Goal: Task Accomplishment & Management: Manage account settings

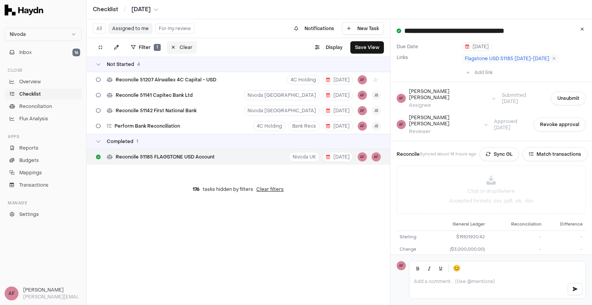
click at [176, 44] on button "Clear" at bounding box center [182, 47] width 30 height 12
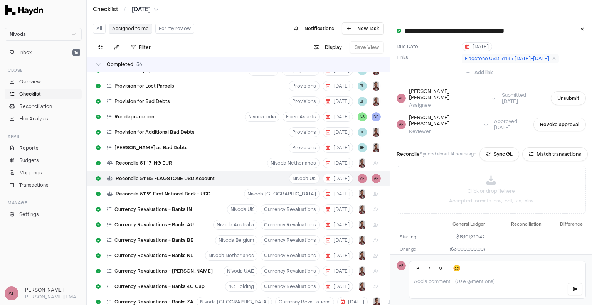
scroll to position [2368, 0]
click at [125, 26] on button "Assigned to me" at bounding box center [131, 29] width 44 height 10
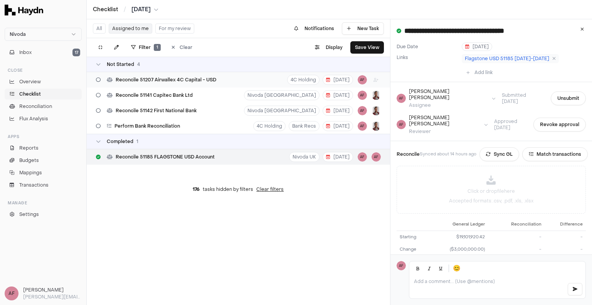
click at [163, 83] on div "Reconcile 51207 Airwallex 4C Capital - USD" at bounding box center [156, 79] width 126 height 15
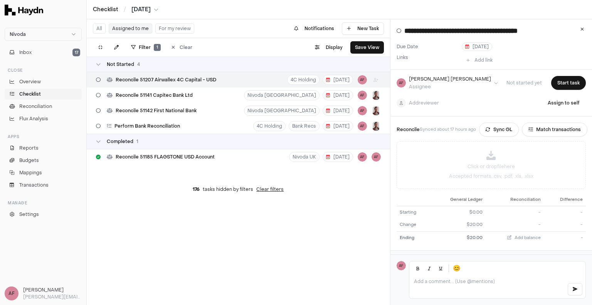
click at [224, 80] on div "Reconcile 51207 Airwallex 4C Capital - USD 4C Holding [DATE] AF" at bounding box center [238, 79] width 303 height 15
click at [561, 84] on button "Start task" at bounding box center [568, 83] width 35 height 14
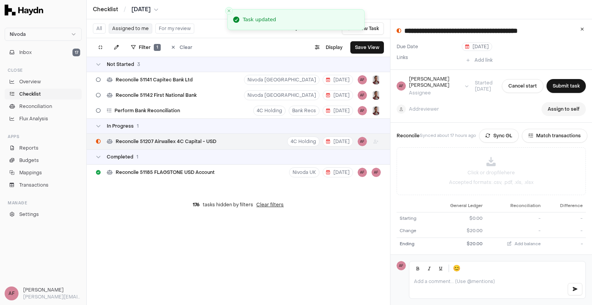
click at [549, 106] on button "Assign to self" at bounding box center [563, 109] width 44 height 14
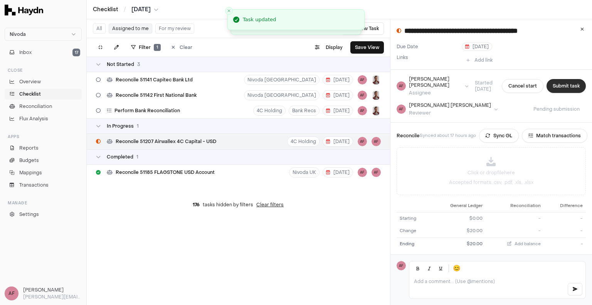
click at [549, 82] on button "Submit task" at bounding box center [566, 86] width 39 height 14
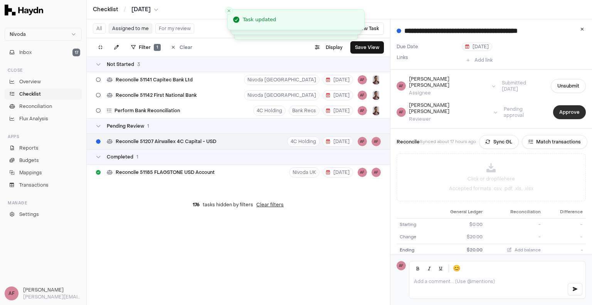
click at [560, 106] on button "Approve" at bounding box center [569, 112] width 33 height 14
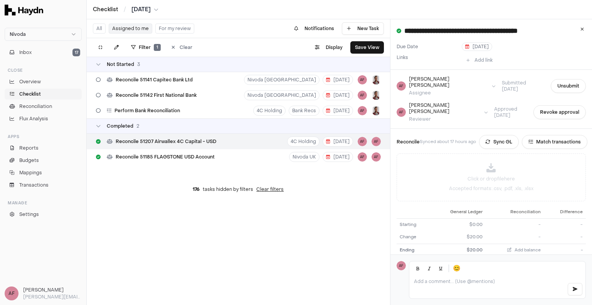
click at [137, 9] on html "**********" at bounding box center [296, 152] width 592 height 305
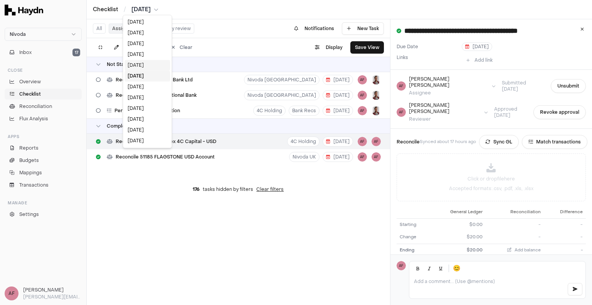
click at [140, 65] on div "[DATE]" at bounding box center [146, 65] width 45 height 11
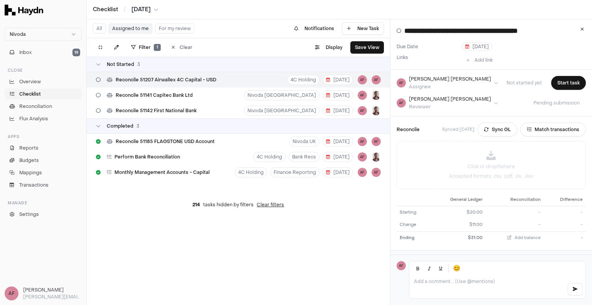
click at [182, 78] on span "Reconcile 51207 Airwallex 4C Capital - USD" at bounding box center [166, 80] width 101 height 6
click at [560, 81] on button "Start task" at bounding box center [568, 83] width 35 height 14
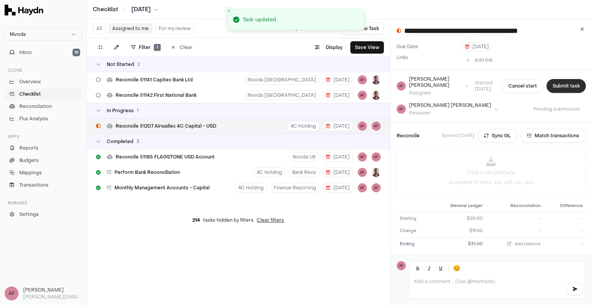
click at [552, 81] on button "Submit task" at bounding box center [566, 86] width 39 height 14
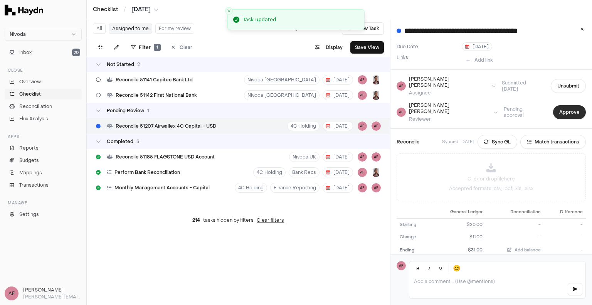
click at [556, 105] on button "Approve" at bounding box center [569, 112] width 33 height 14
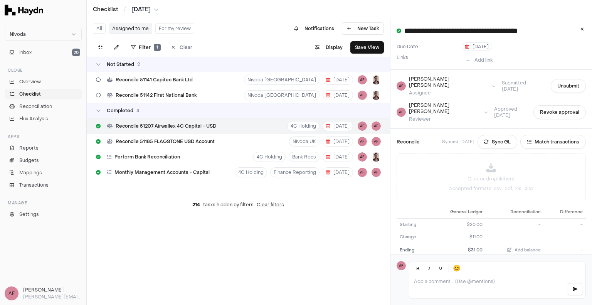
click at [154, 9] on html "**********" at bounding box center [296, 152] width 592 height 305
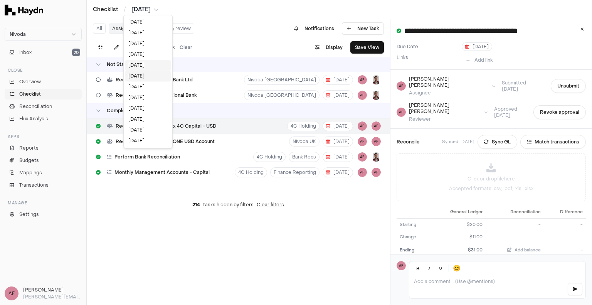
click at [139, 66] on div "[DATE]" at bounding box center [147, 65] width 45 height 11
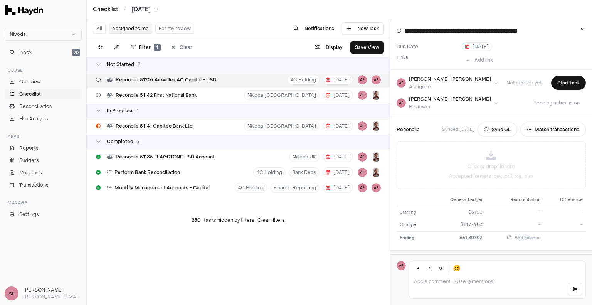
click at [166, 79] on span "Reconcile 51207 Airwallex 4C Capital - USD" at bounding box center [166, 80] width 101 height 6
click at [554, 86] on button "Start task" at bounding box center [568, 83] width 35 height 14
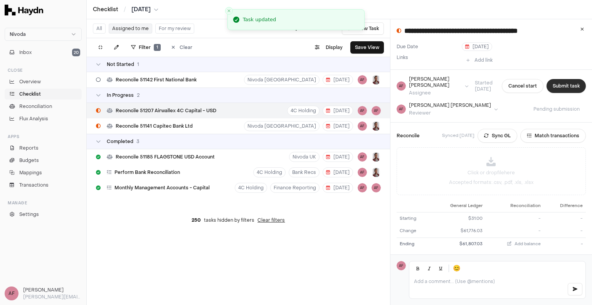
click at [553, 87] on button "Submit task" at bounding box center [566, 86] width 39 height 14
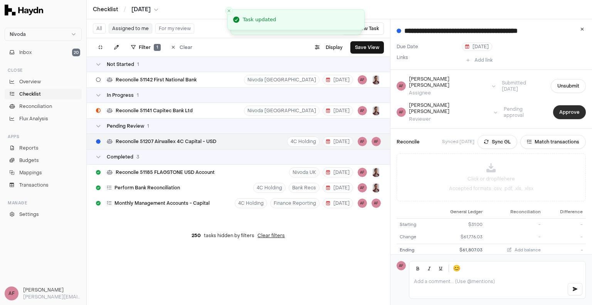
click at [558, 105] on button "Approve" at bounding box center [569, 112] width 33 height 14
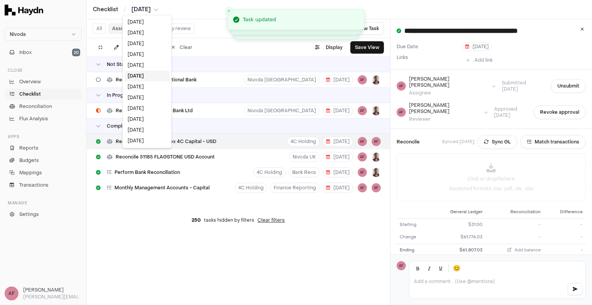
click at [153, 8] on html "**********" at bounding box center [296, 152] width 592 height 305
click at [146, 62] on div "[DATE]" at bounding box center [146, 65] width 45 height 11
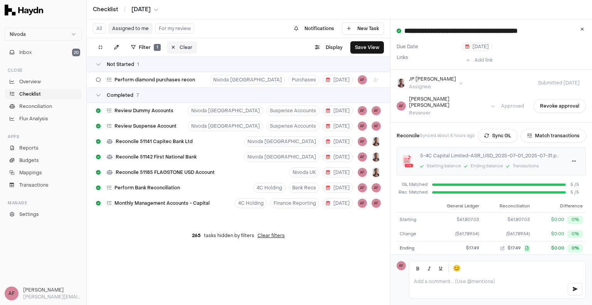
click at [170, 48] on button "Clear" at bounding box center [182, 47] width 30 height 12
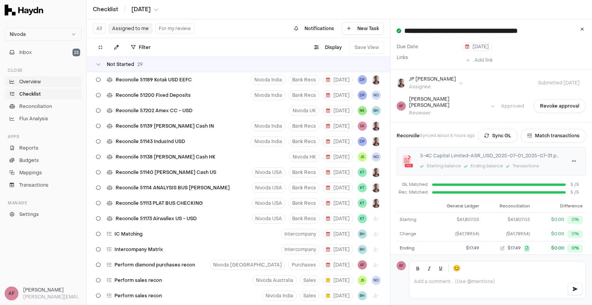
drag, startPoint x: 32, startPoint y: 94, endPoint x: 81, endPoint y: 84, distance: 50.0
click at [32, 94] on span "Checklist" at bounding box center [30, 94] width 22 height 7
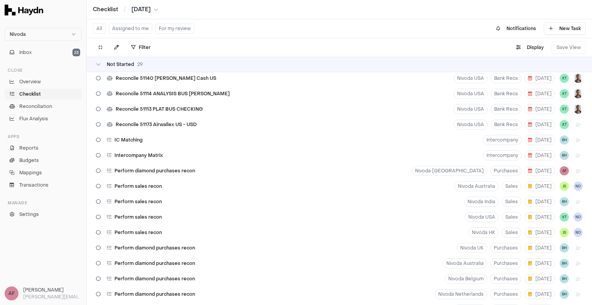
scroll to position [64, 0]
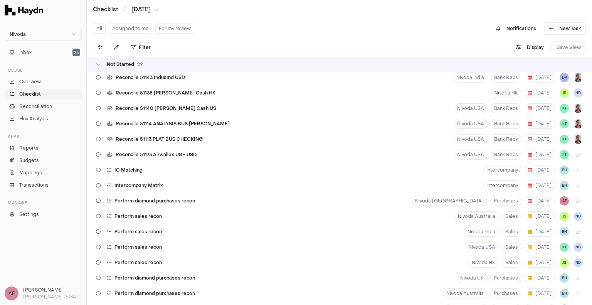
click at [140, 29] on button "Assigned to me" at bounding box center [131, 29] width 44 height 10
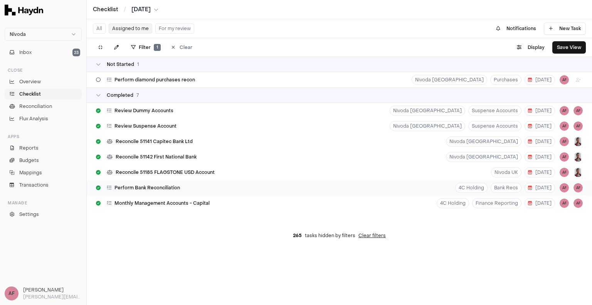
click at [174, 189] on span "Perform Bank Reconciliation" at bounding box center [147, 188] width 66 height 6
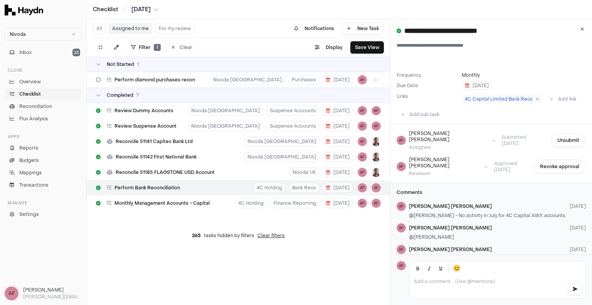
click at [161, 7] on div "Checklist / [DATE]" at bounding box center [339, 10] width 493 height 8
click at [157, 8] on html "**********" at bounding box center [296, 152] width 592 height 305
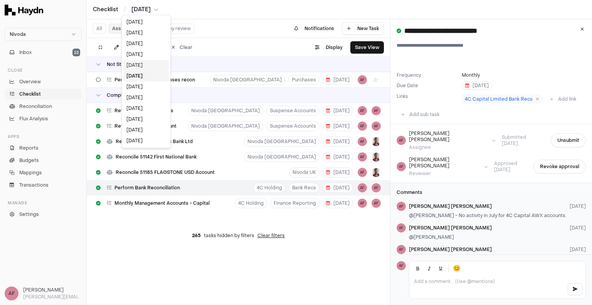
click at [141, 64] on div "[DATE]" at bounding box center [145, 65] width 45 height 11
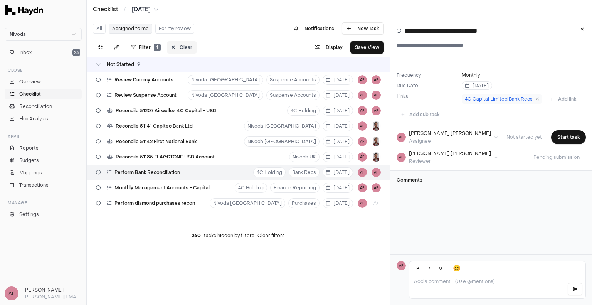
click at [170, 44] on button "Clear" at bounding box center [182, 47] width 30 height 12
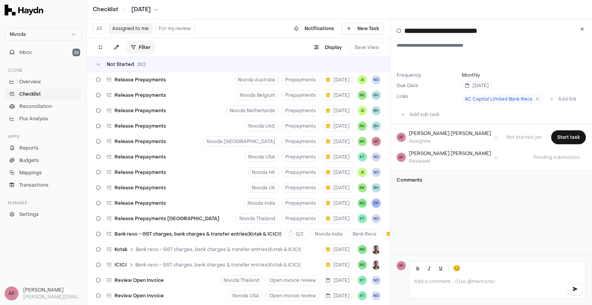
click at [135, 49] on html "Nivoda Inbox 23 Close Overview Checklist Reconciliation Flux Analysis Apps Repo…" at bounding box center [296, 152] width 592 height 305
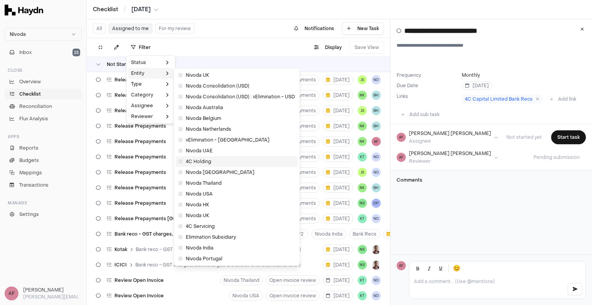
click at [207, 162] on span "4C Holding" at bounding box center [194, 161] width 33 height 6
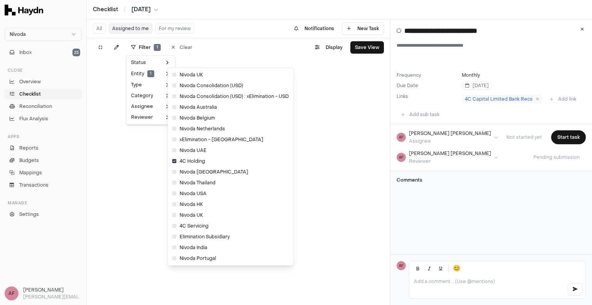
scroll to position [13, 88]
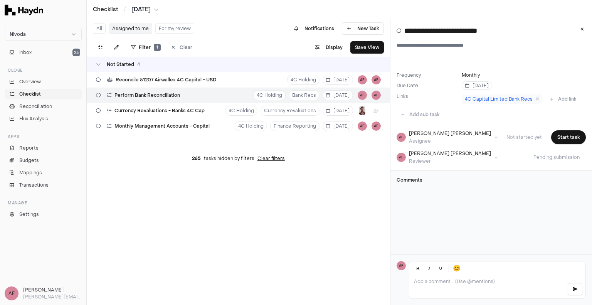
click at [162, 190] on div "All Assigned to me For my review Notifications New Task Filter 1 Clear . Displa…" at bounding box center [238, 162] width 303 height 286
click at [187, 96] on div "Perform Bank Reconciliation 4C Holding Bank Recs [DATE] AF AF" at bounding box center [238, 94] width 303 height 15
click at [434, 160] on html "**********" at bounding box center [296, 152] width 592 height 305
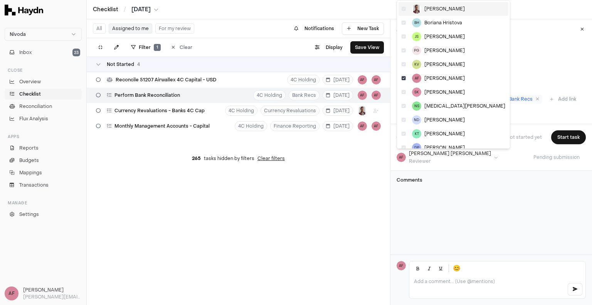
click at [406, 10] on div "[PERSON_NAME]" at bounding box center [454, 9] width 110 height 14
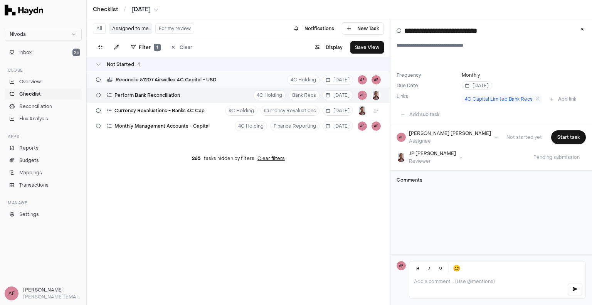
click at [175, 79] on span "Reconcile 51207 Airwallex 4C Capital - USD" at bounding box center [166, 80] width 101 height 6
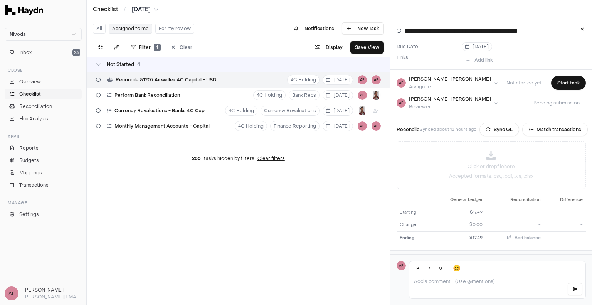
click at [428, 101] on html "**********" at bounding box center [296, 152] width 592 height 305
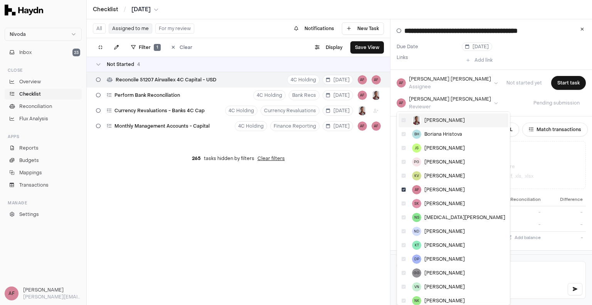
click at [437, 121] on span "[PERSON_NAME]" at bounding box center [444, 120] width 40 height 6
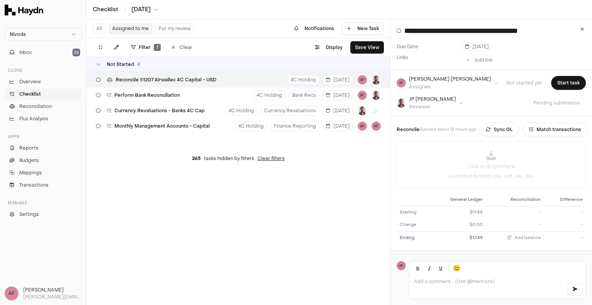
click at [157, 9] on html "**********" at bounding box center [296, 152] width 592 height 305
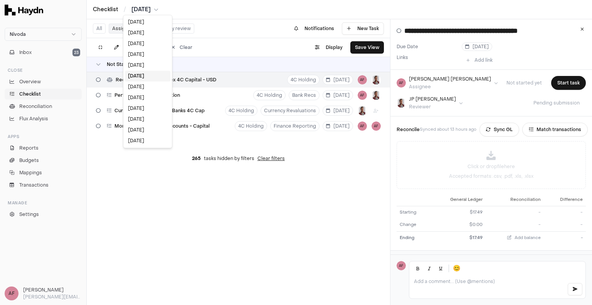
click at [223, 213] on html "**********" at bounding box center [296, 152] width 592 height 305
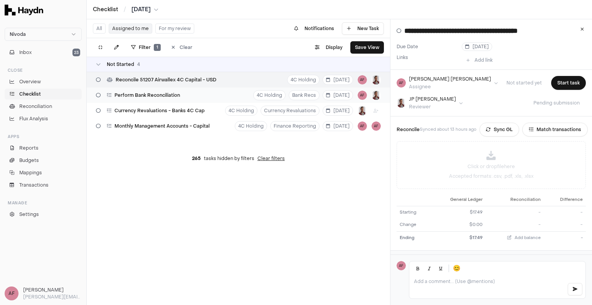
click at [176, 96] on span "Perform Bank Reconciliation" at bounding box center [147, 95] width 66 height 6
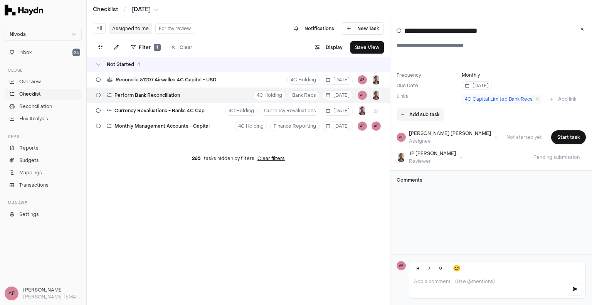
click at [418, 111] on button "Add sub task" at bounding box center [420, 114] width 47 height 12
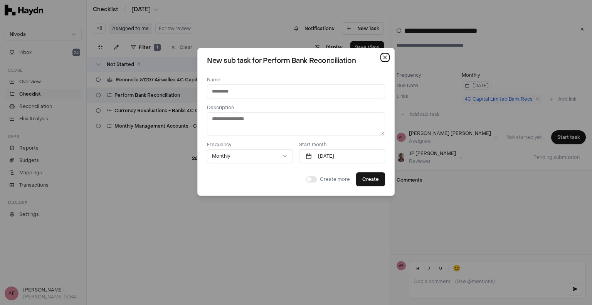
click at [382, 59] on icon "button" at bounding box center [385, 57] width 6 height 6
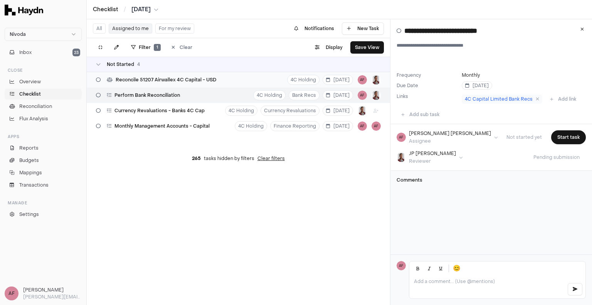
click at [200, 81] on span "Reconcile 51207 Airwallex 4C Capital - USD" at bounding box center [166, 80] width 101 height 6
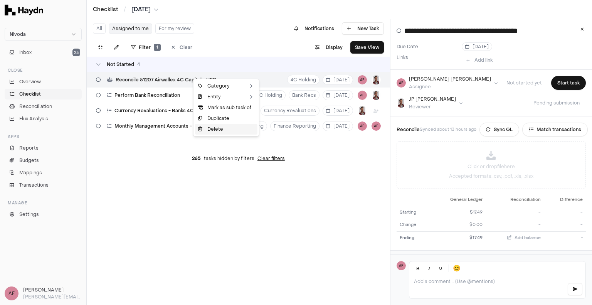
click at [220, 129] on div "Delete" at bounding box center [226, 129] width 62 height 11
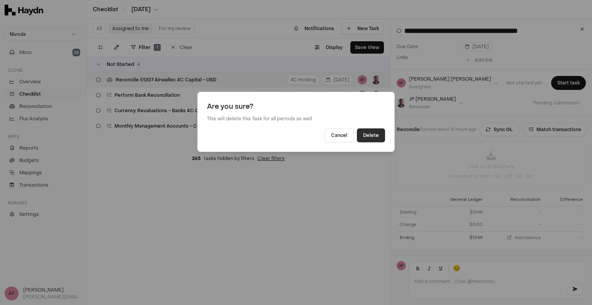
click at [370, 135] on button "Delete" at bounding box center [371, 135] width 28 height 14
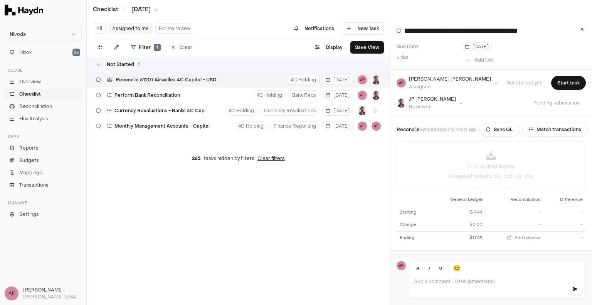
click at [154, 84] on div "Reconcile 51207 Airwallex 4C Capital - USD" at bounding box center [156, 79] width 126 height 15
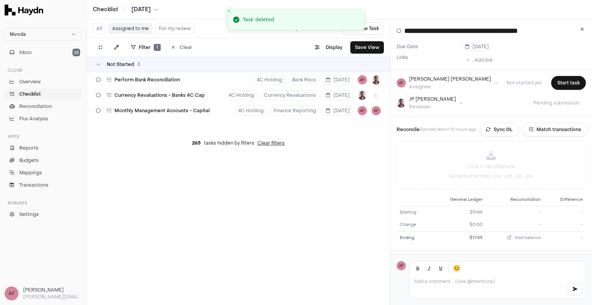
click at [177, 143] on div "265 tasks hidden by filters Clear filters" at bounding box center [238, 143] width 303 height 18
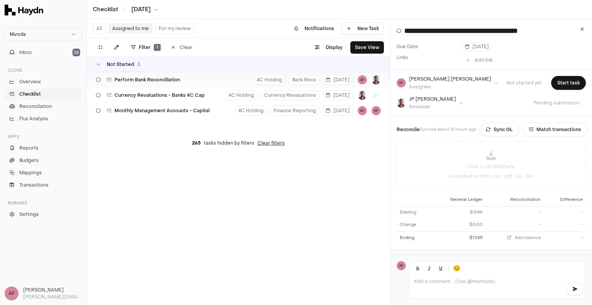
click at [186, 82] on div "Perform Bank Reconciliation 4C Holding Bank Recs [DATE] AF" at bounding box center [238, 79] width 303 height 15
type input "**********"
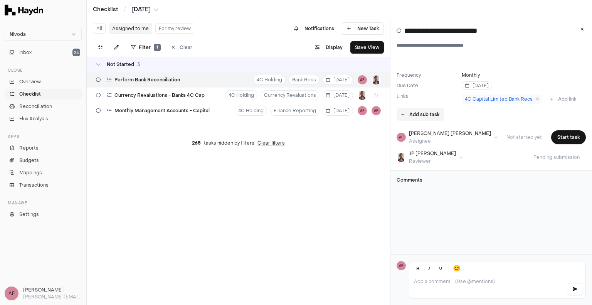
click at [415, 113] on button "Add sub task" at bounding box center [420, 114] width 47 height 12
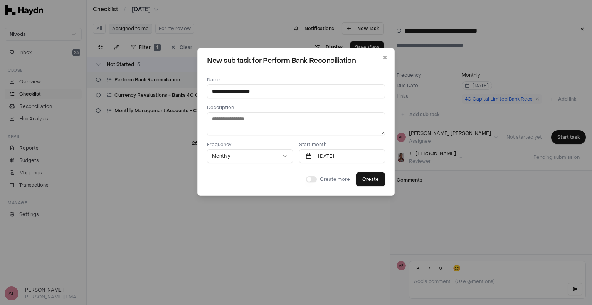
type input "**********"
click at [272, 119] on textarea at bounding box center [296, 123] width 178 height 23
type textarea "**********"
click at [315, 180] on div "Create more" at bounding box center [328, 179] width 44 height 6
click at [306, 179] on button "button" at bounding box center [311, 179] width 11 height 6
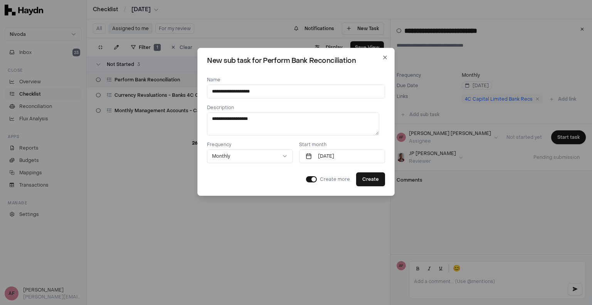
click at [306, 178] on button "button" at bounding box center [311, 179] width 11 height 6
click at [380, 62] on div "**********" at bounding box center [295, 122] width 197 height 148
click at [382, 57] on icon "button" at bounding box center [385, 57] width 6 height 6
